Goal: Information Seeking & Learning: Learn about a topic

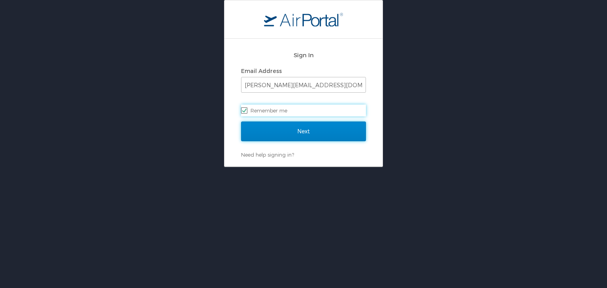
click at [312, 131] on input "Next" at bounding box center [303, 132] width 125 height 20
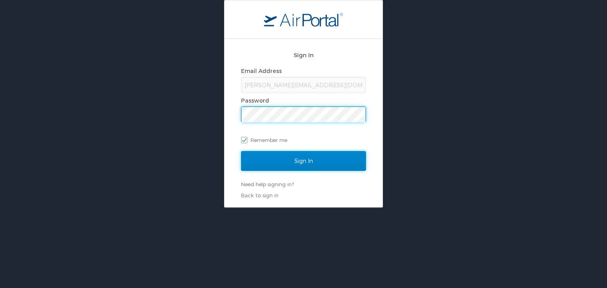
click at [297, 157] on input "Sign In" at bounding box center [303, 161] width 125 height 20
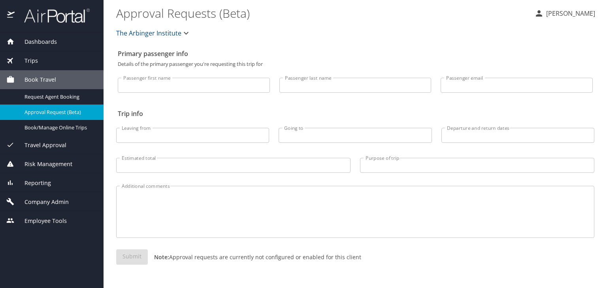
click at [68, 203] on span "Company Admin" at bounding box center [42, 202] width 54 height 9
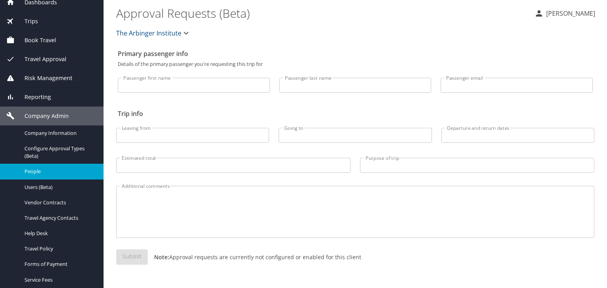
scroll to position [79, 0]
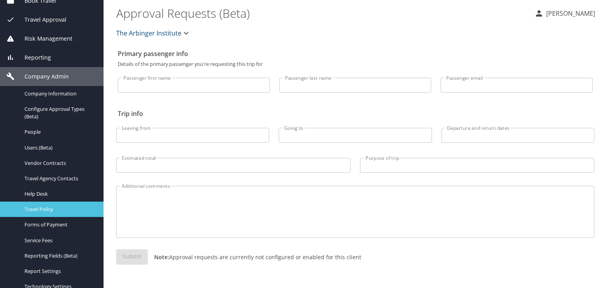
click at [55, 209] on span "Travel Policy" at bounding box center [59, 210] width 70 height 8
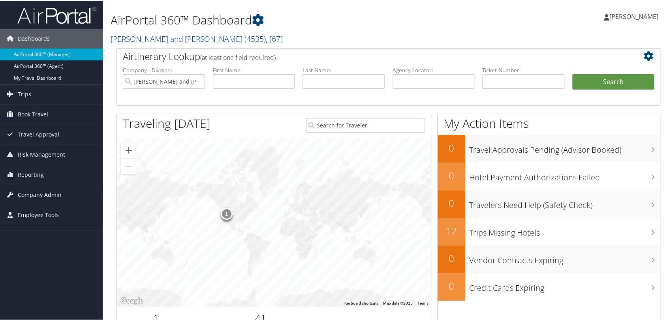
click at [52, 190] on span "Company Admin" at bounding box center [40, 194] width 44 height 20
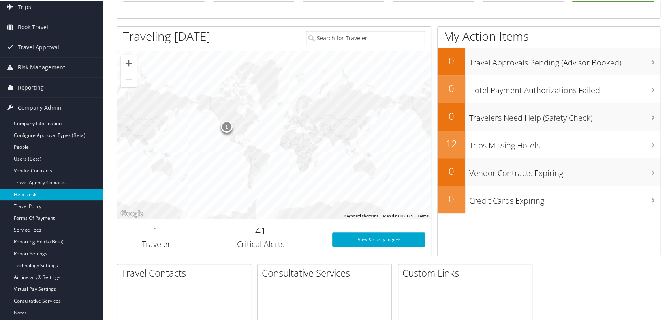
scroll to position [88, 0]
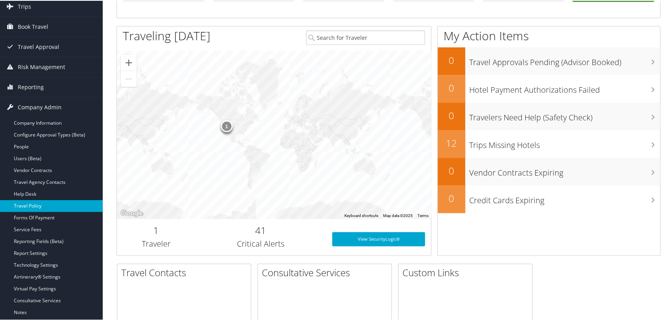
click at [36, 206] on link "Travel Policy" at bounding box center [51, 205] width 103 height 12
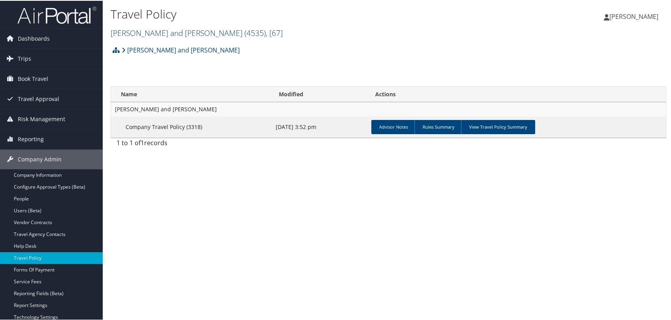
click at [162, 33] on link "[PERSON_NAME] and [PERSON_NAME] ( 4535 ) , [ 67 ]" at bounding box center [197, 32] width 172 height 11
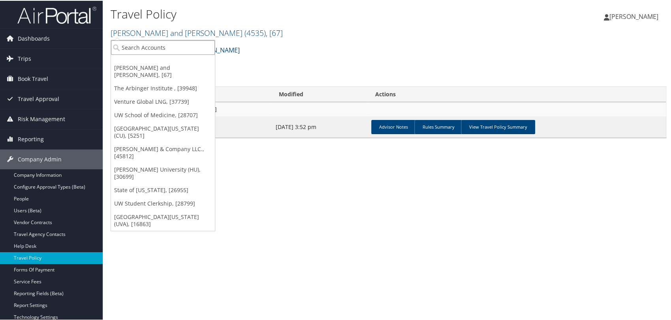
click at [159, 45] on input "search" at bounding box center [163, 46] width 104 height 15
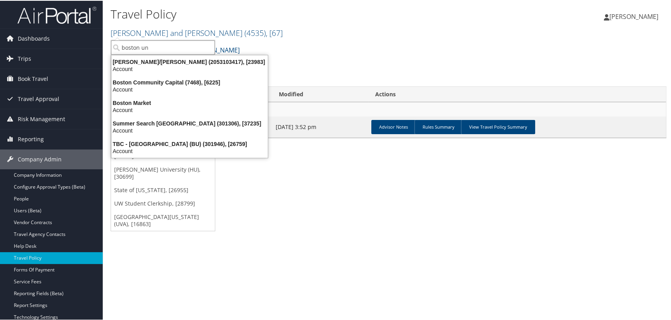
type input "boston uni"
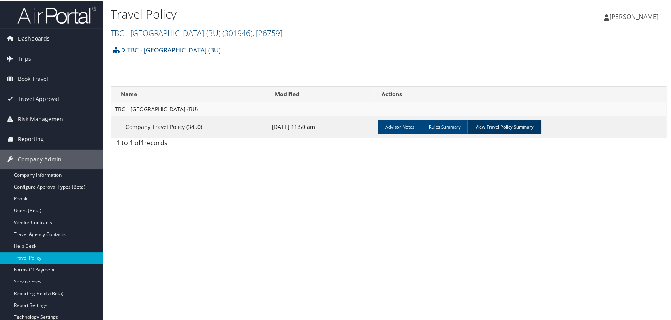
click at [510, 125] on link "View Travel Policy Summary" at bounding box center [504, 126] width 74 height 14
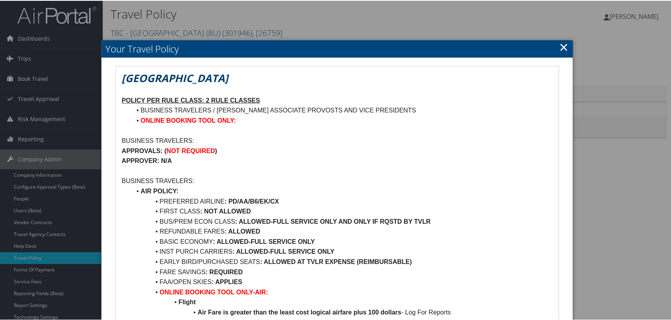
click at [559, 44] on link "×" at bounding box center [563, 46] width 9 height 16
